Goal: Task Accomplishment & Management: Manage account settings

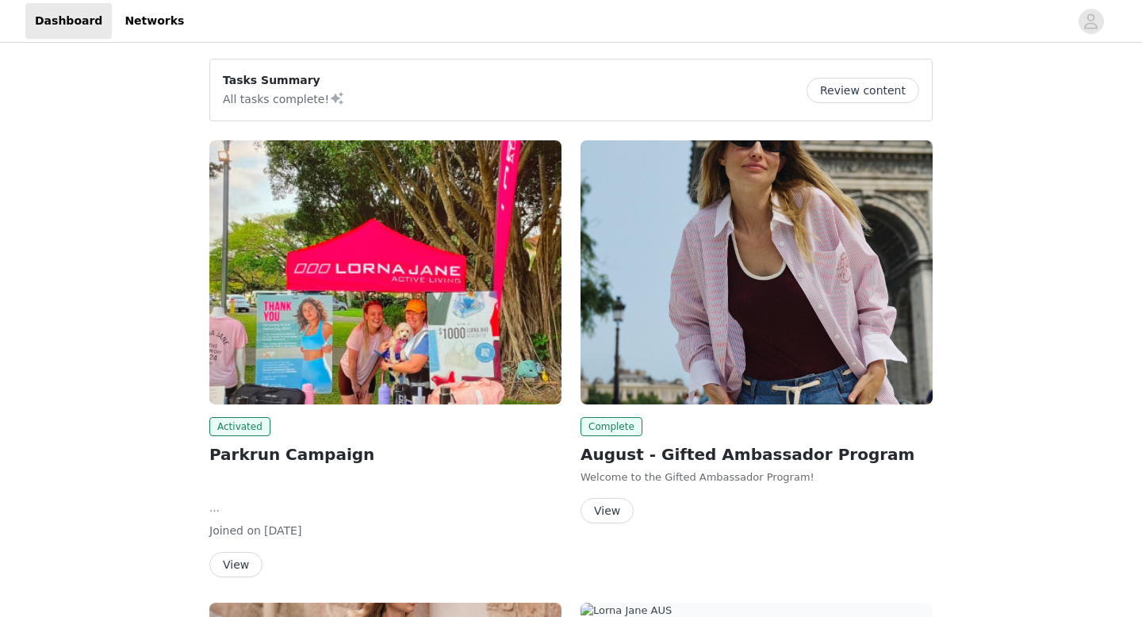
scroll to position [378, 0]
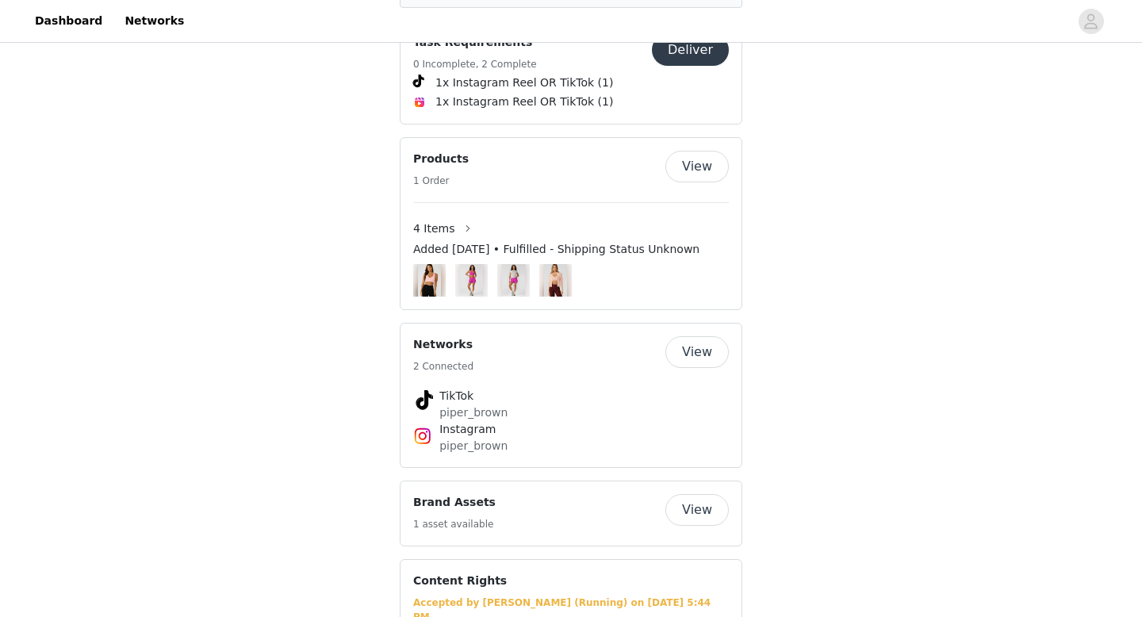
scroll to position [920, 0]
click at [715, 335] on button "View" at bounding box center [696, 351] width 63 height 32
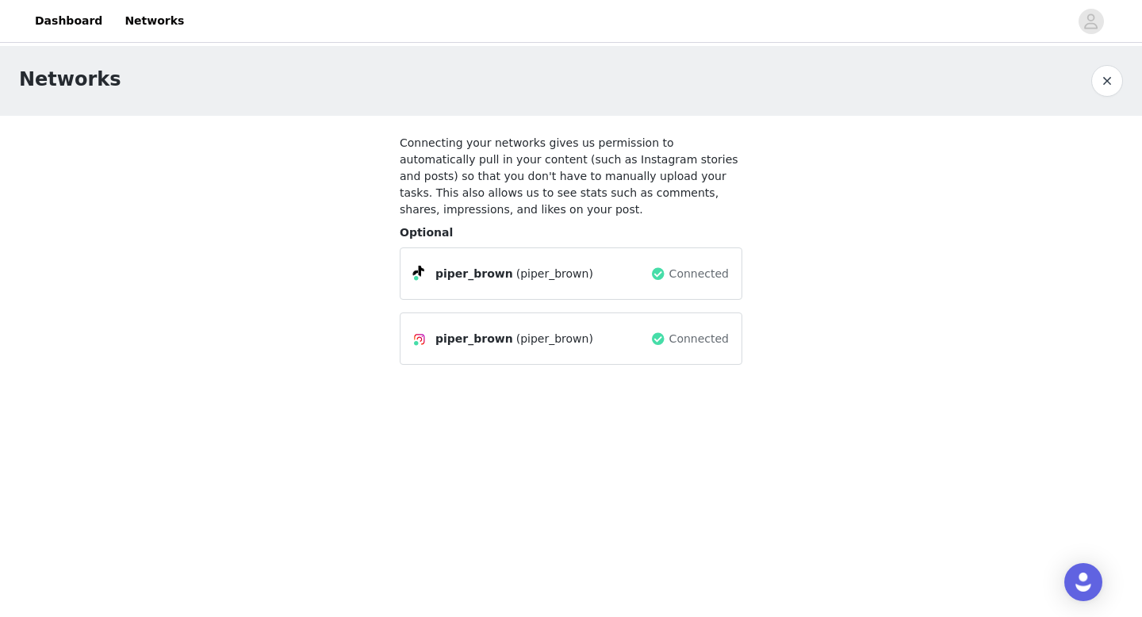
click at [700, 335] on span "Connected" at bounding box center [698, 339] width 59 height 17
click at [1105, 90] on button "button" at bounding box center [1107, 81] width 32 height 32
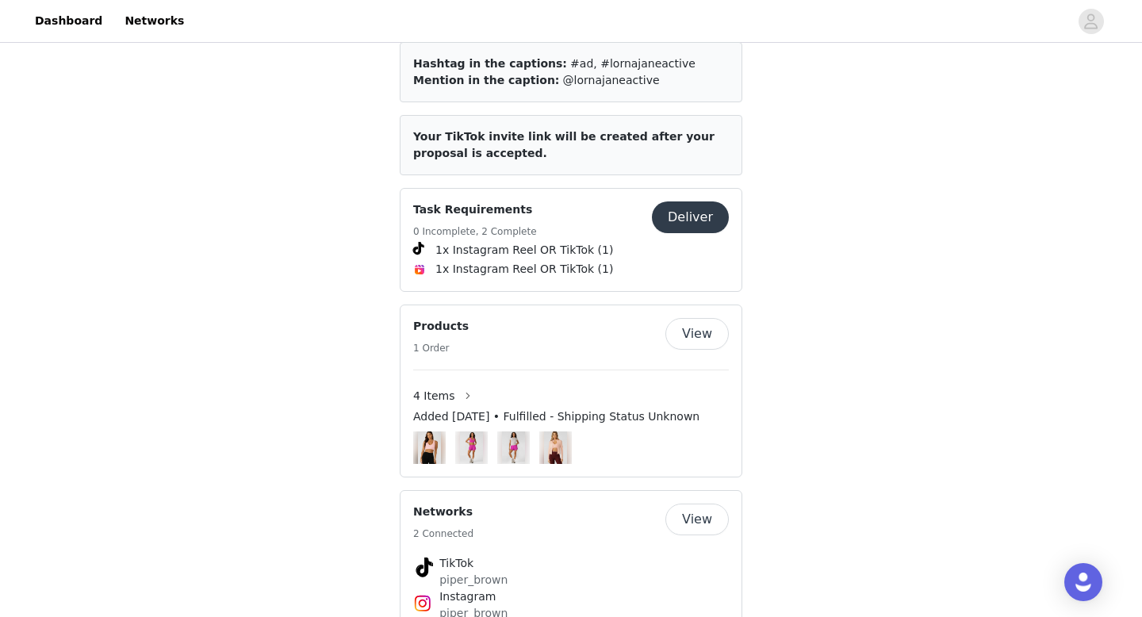
scroll to position [946, 0]
